Goal: Transaction & Acquisition: Purchase product/service

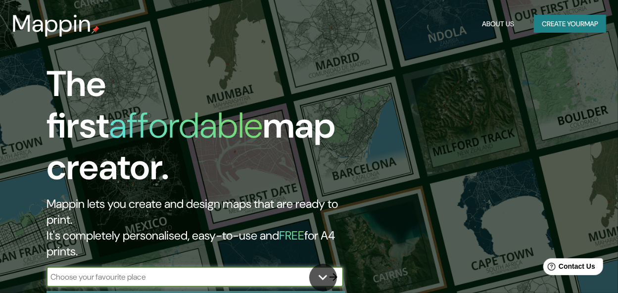
click at [235, 271] on input "text" at bounding box center [185, 276] width 277 height 11
type input "[GEOGRAPHIC_DATA]"
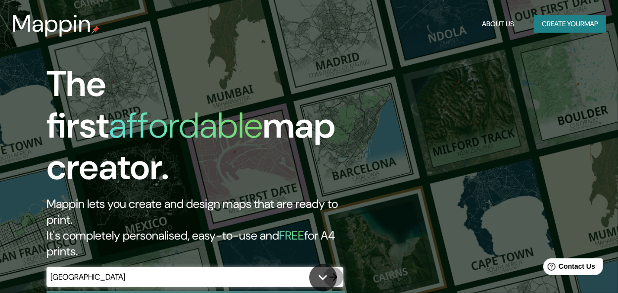
click at [331, 273] on icon "button" at bounding box center [334, 277] width 8 height 8
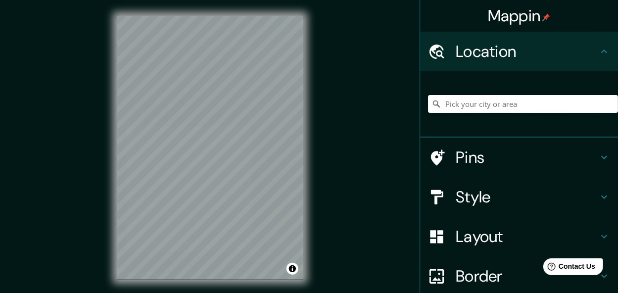
click at [479, 103] on input "Pick your city or area" at bounding box center [523, 104] width 190 height 18
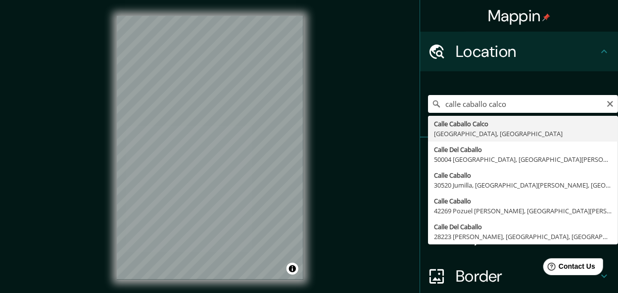
type input "[GEOGRAPHIC_DATA], [GEOGRAPHIC_DATA]"
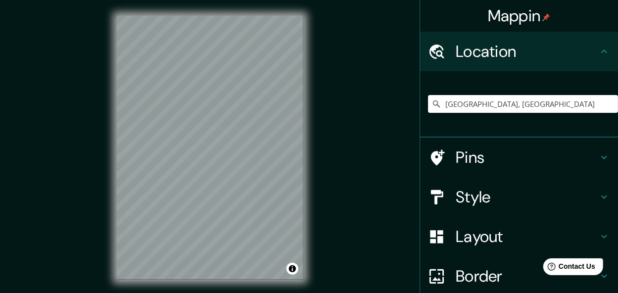
click at [473, 198] on h4 "Style" at bounding box center [527, 197] width 143 height 20
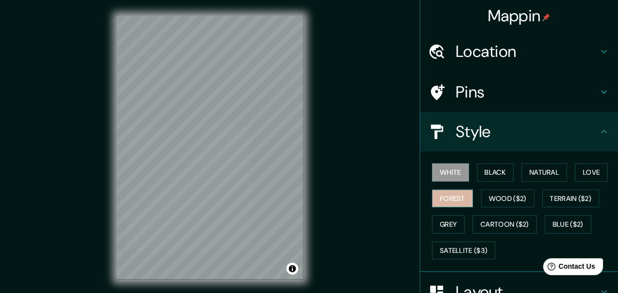
click at [458, 200] on button "Forest" at bounding box center [452, 199] width 41 height 18
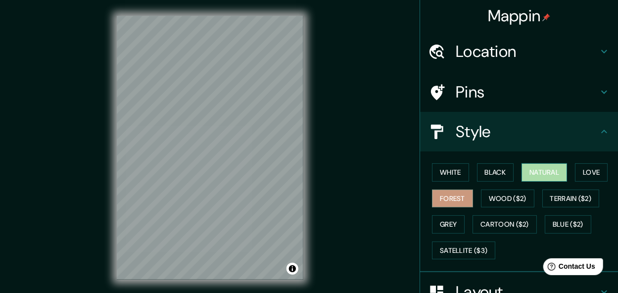
click at [530, 177] on button "Natural" at bounding box center [545, 172] width 46 height 18
